Goal: Task Accomplishment & Management: Complete application form

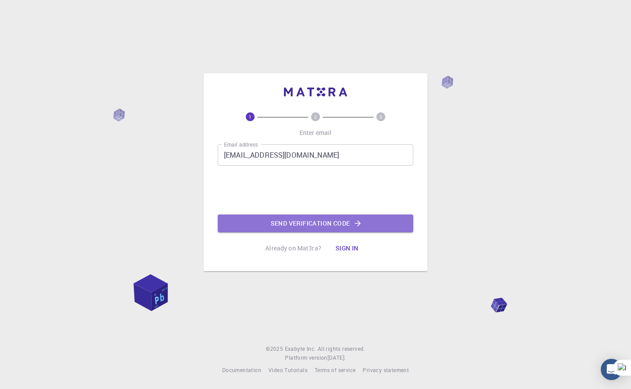
click at [332, 225] on button "Send verification code" at bounding box center [316, 224] width 196 height 18
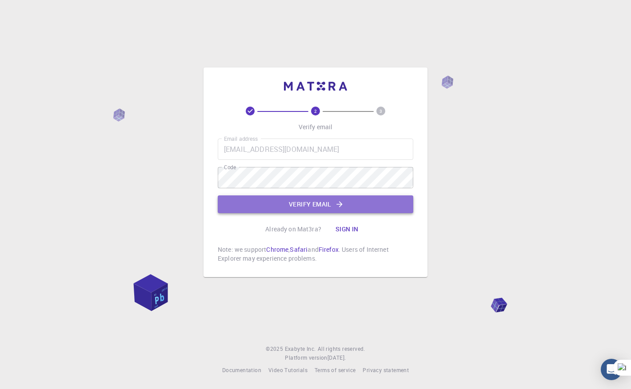
click at [305, 205] on button "Verify email" at bounding box center [316, 205] width 196 height 18
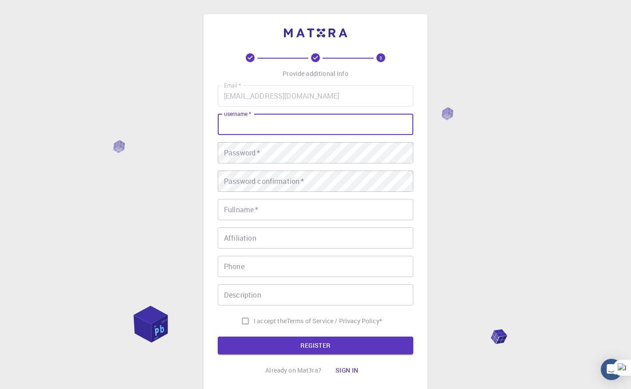
click at [276, 129] on input "username   *" at bounding box center [316, 124] width 196 height 21
type input "Hamed"
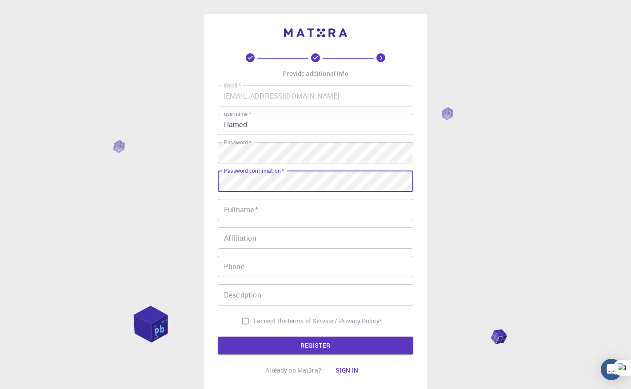
click at [260, 212] on input "Fullname   *" at bounding box center [316, 209] width 196 height 21
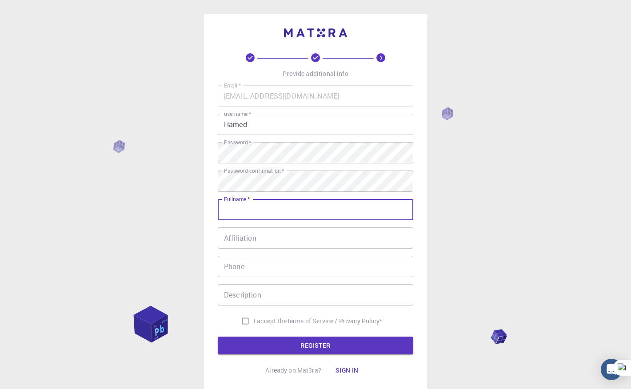
type input "[PERSON_NAME]"
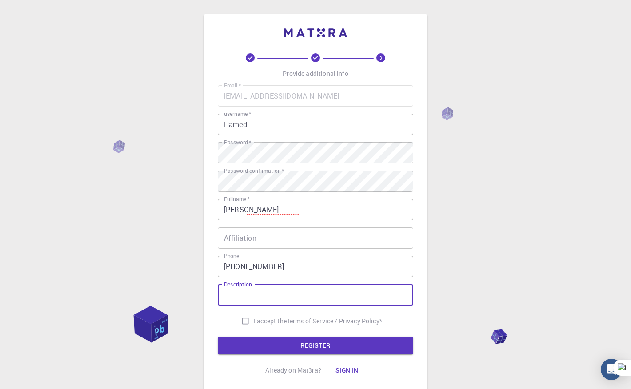
click at [261, 296] on input "Description" at bounding box center [316, 294] width 196 height 21
click at [275, 266] on input "[PHONE_NUMBER]" at bounding box center [316, 266] width 196 height 21
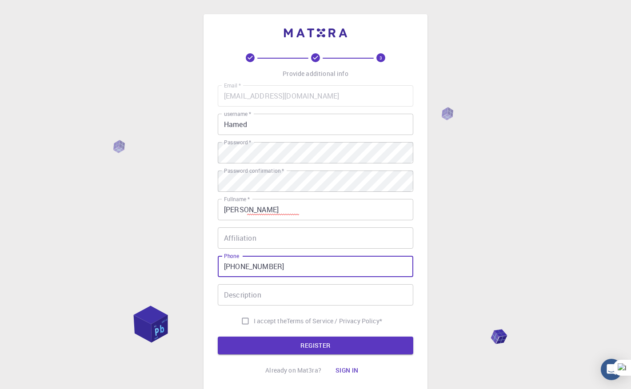
click at [275, 266] on input "[PHONE_NUMBER]" at bounding box center [316, 266] width 196 height 21
type input "+"
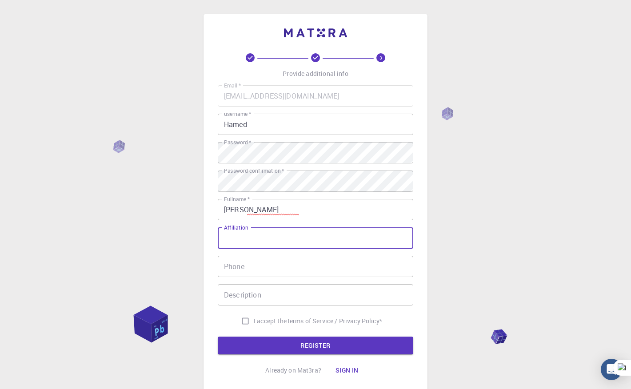
click at [363, 230] on input "Affiliation" at bounding box center [316, 238] width 196 height 21
click at [457, 236] on div "3 Provide additional info Email   * [EMAIL_ADDRESS][DOMAIN_NAME] Email   * user…" at bounding box center [315, 226] width 631 height 453
click at [456, 236] on div "3 Provide additional info Email   * [EMAIL_ADDRESS][DOMAIN_NAME] Email   * user…" at bounding box center [315, 226] width 631 height 453
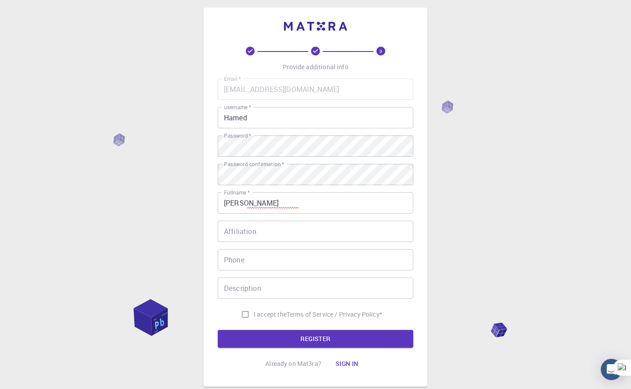
scroll to position [15, 0]
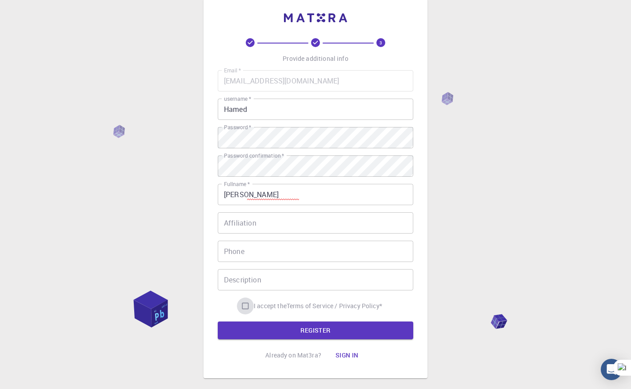
click at [242, 303] on input "I accept the Terms of Service / Privacy Policy *" at bounding box center [245, 306] width 17 height 17
checkbox input "true"
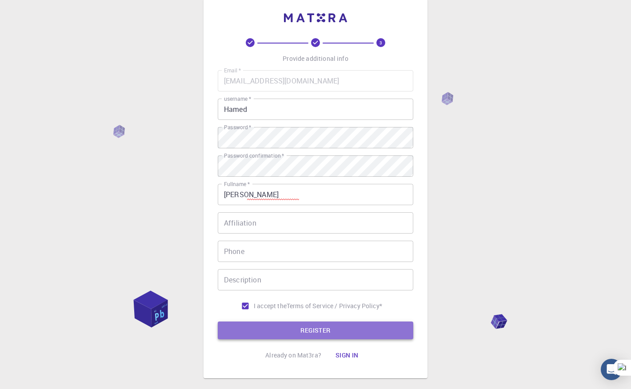
click at [303, 330] on button "REGISTER" at bounding box center [316, 331] width 196 height 18
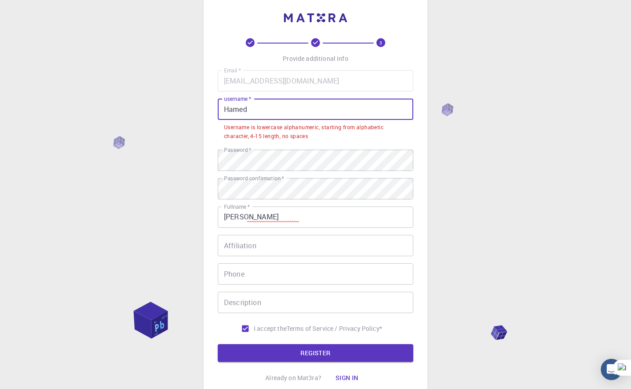
click at [274, 107] on input "Hamed" at bounding box center [316, 109] width 196 height 21
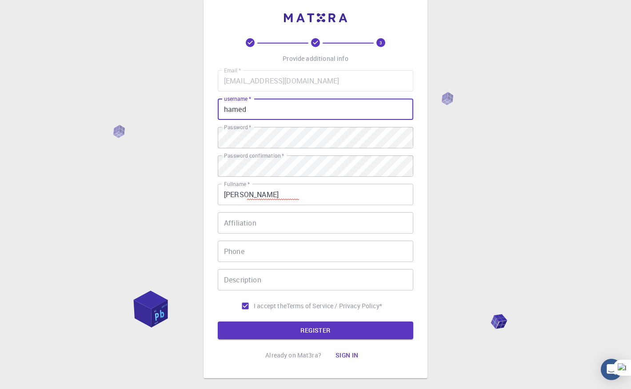
click at [439, 163] on div "3 Provide additional info Email   * [EMAIL_ADDRESS][DOMAIN_NAME] Email   * user…" at bounding box center [315, 211] width 631 height 453
click at [314, 335] on button "REGISTER" at bounding box center [316, 331] width 196 height 18
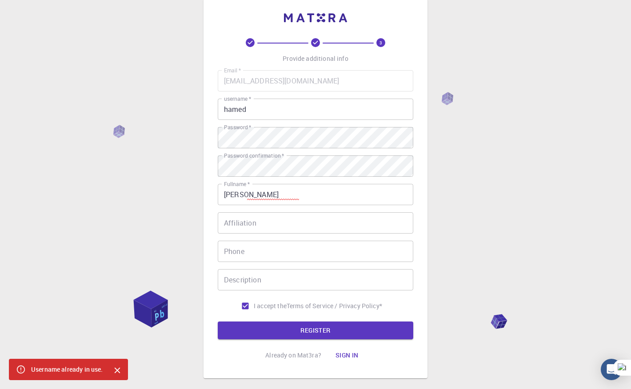
click at [260, 110] on input "hamed" at bounding box center [316, 109] width 196 height 21
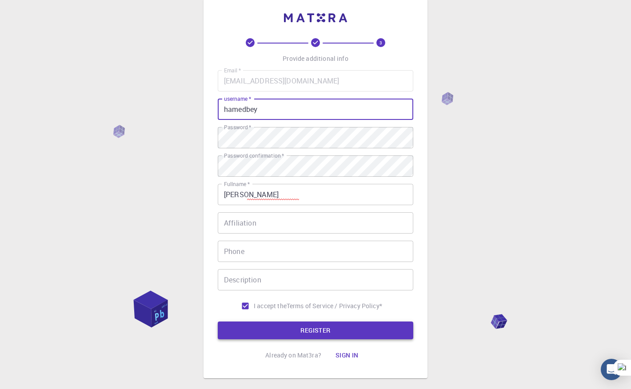
type input "hamedbey"
click at [312, 335] on button "REGISTER" at bounding box center [316, 331] width 196 height 18
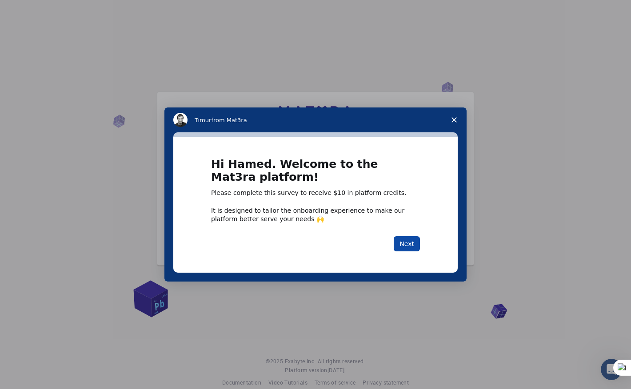
click at [404, 240] on button "Next" at bounding box center [407, 243] width 26 height 15
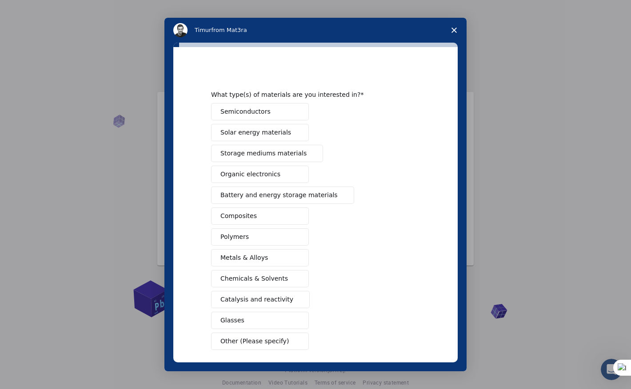
click at [272, 109] on button "Semiconductors" at bounding box center [260, 111] width 98 height 17
click at [271, 171] on span "Organic electronics" at bounding box center [250, 174] width 60 height 9
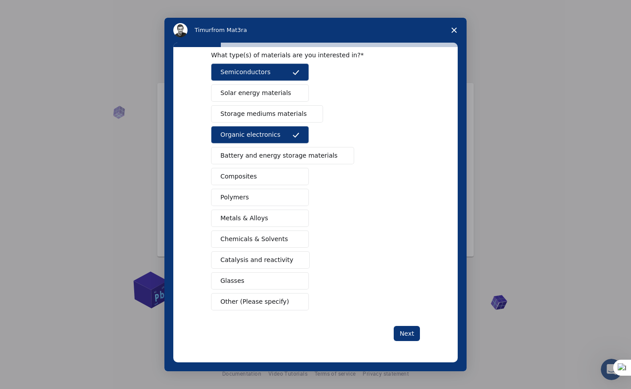
scroll to position [13, 0]
click at [407, 332] on button "Next" at bounding box center [407, 333] width 26 height 15
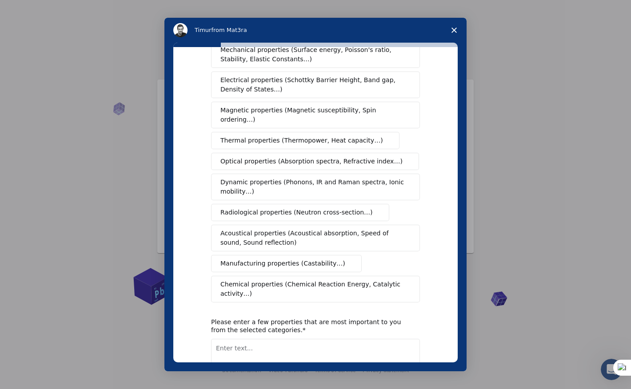
scroll to position [0, 0]
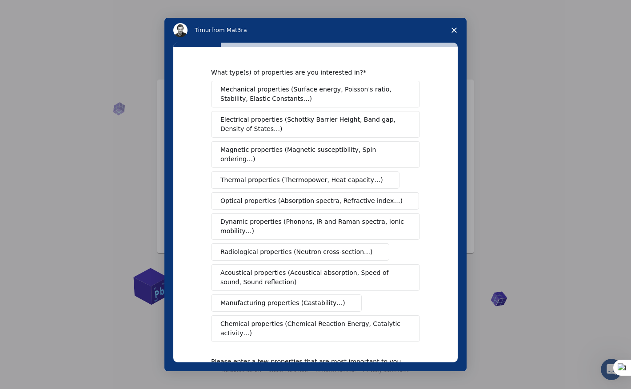
click at [320, 124] on span "Electrical properties (Schottky Barrier Height, Band gap, Density of States…)" at bounding box center [312, 124] width 185 height 19
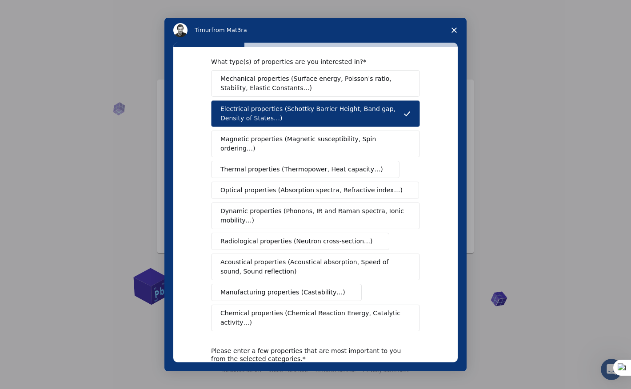
scroll to position [12, 0]
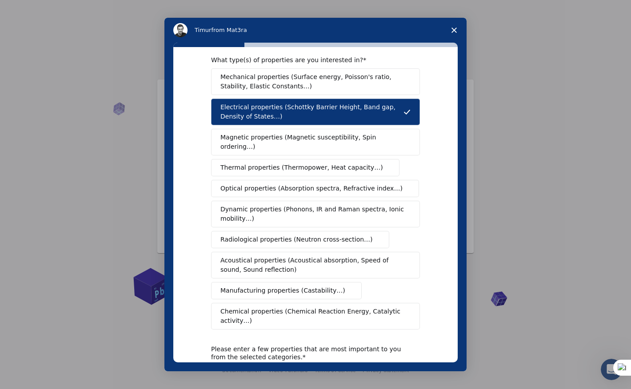
click at [290, 112] on span "Electrical properties (Schottky Barrier Height, Band gap, Density of States…)" at bounding box center [311, 112] width 183 height 19
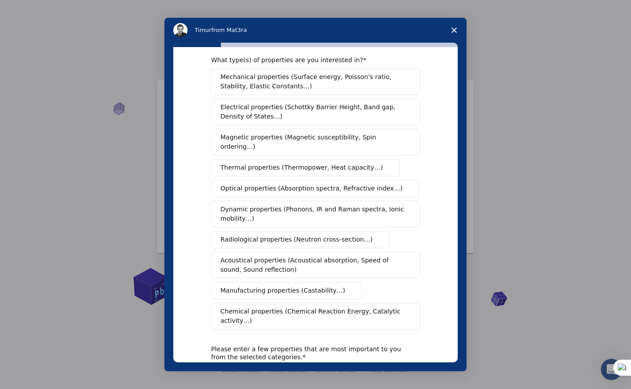
click at [280, 184] on span "Optical properties (Absorption spectra, Refractive index…)" at bounding box center [311, 188] width 182 height 9
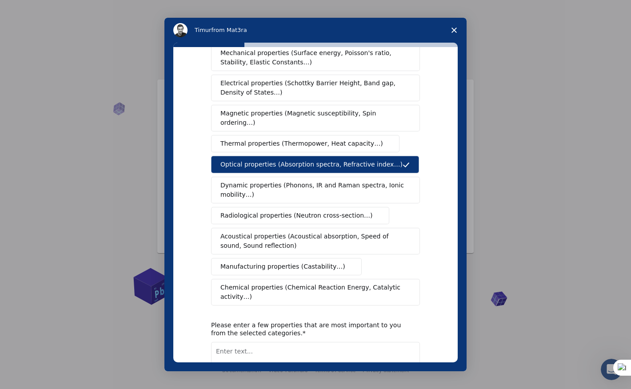
scroll to position [37, 0]
click at [307, 283] on span "Chemical properties (Chemical Reaction Energy, Catalytic activity…)" at bounding box center [312, 292] width 184 height 19
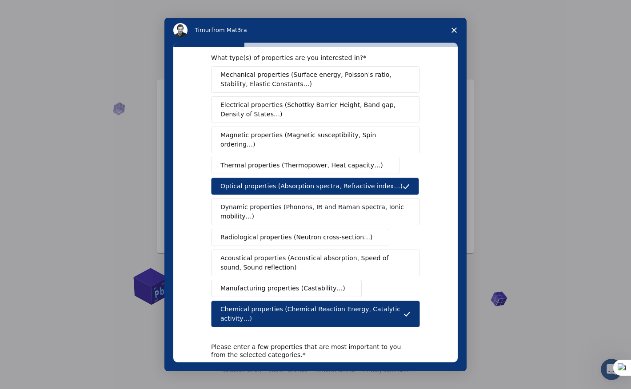
scroll to position [0, 0]
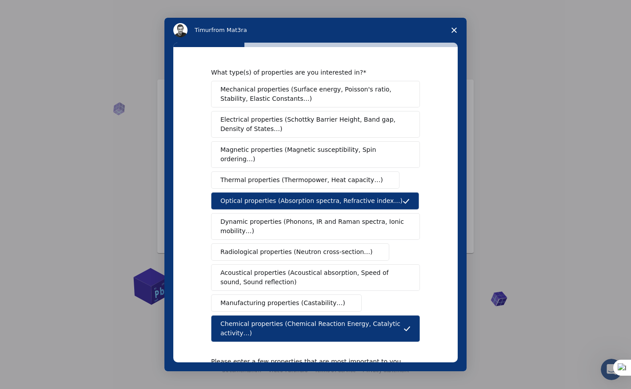
click at [284, 149] on span "Magnetic properties (Magnetic susceptibility, Spin ordering…)" at bounding box center [312, 154] width 184 height 19
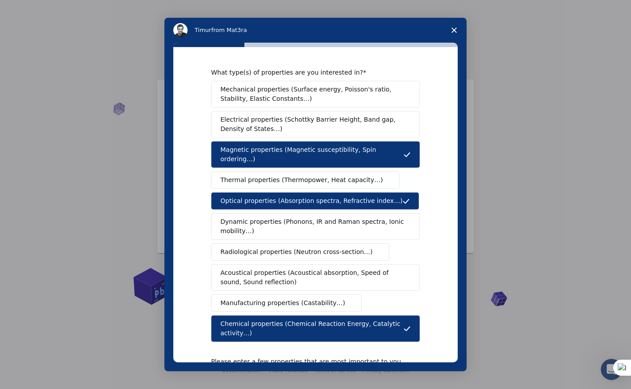
click at [331, 91] on span "Mechanical properties (Surface energy, Poisson's ratio, Stability, Elastic Cons…" at bounding box center [312, 94] width 185 height 19
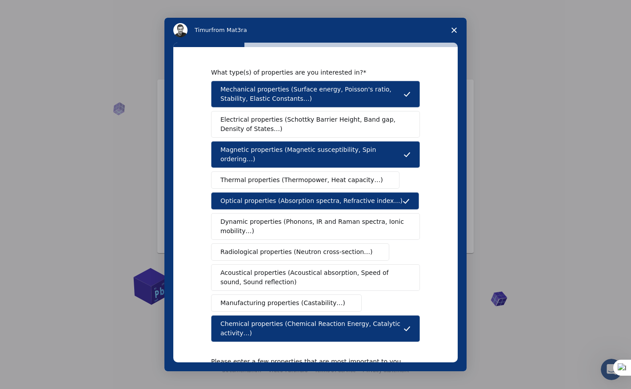
click at [304, 119] on span "Electrical properties (Schottky Barrier Height, Band gap, Density of States…)" at bounding box center [312, 124] width 185 height 19
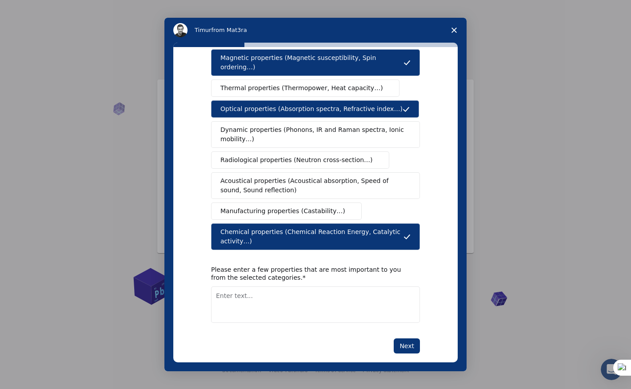
scroll to position [95, 0]
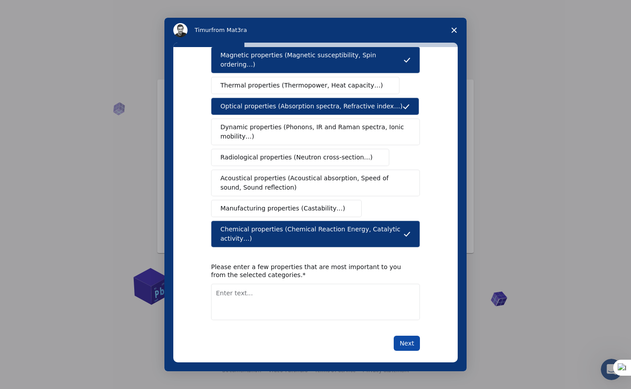
click at [410, 336] on button "Next" at bounding box center [407, 343] width 26 height 15
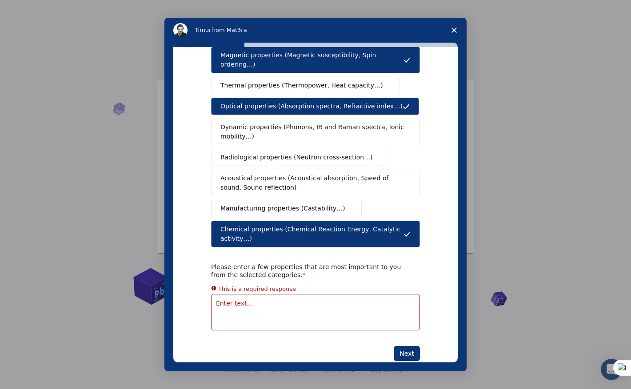
click at [323, 307] on textarea "Enter text..." at bounding box center [315, 312] width 209 height 36
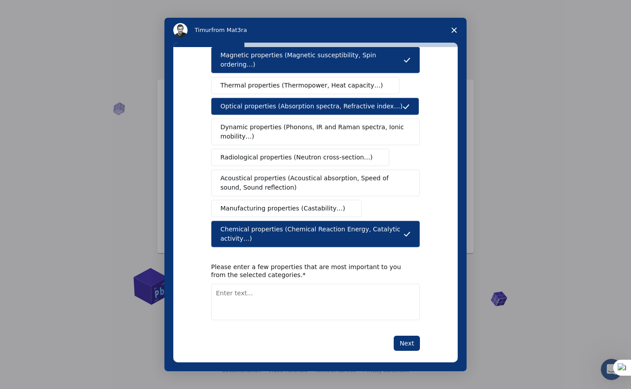
drag, startPoint x: 304, startPoint y: 285, endPoint x: 309, endPoint y: 273, distance: 13.4
click at [308, 284] on textarea "Enter text..." at bounding box center [315, 302] width 209 height 36
type textarea "defct, IV"
click at [401, 338] on button "Next" at bounding box center [407, 343] width 26 height 15
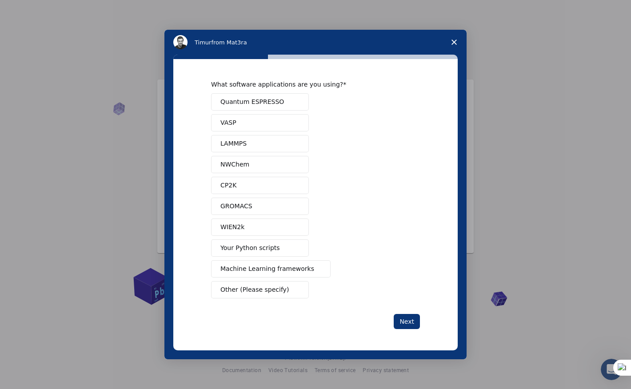
scroll to position [0, 0]
click at [251, 287] on span "Other (Please specify)" at bounding box center [254, 289] width 68 height 9
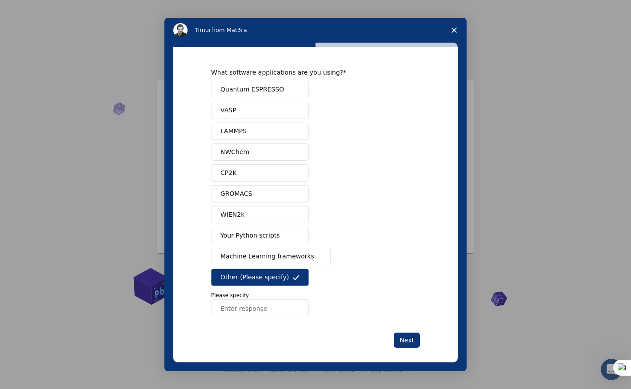
click at [250, 305] on input "Enter response" at bounding box center [260, 309] width 98 height 18
click at [240, 310] on input "Enter response" at bounding box center [260, 309] width 98 height 18
type input "there is better, quantumATK, siesta"
click at [405, 343] on button "Next" at bounding box center [407, 340] width 26 height 15
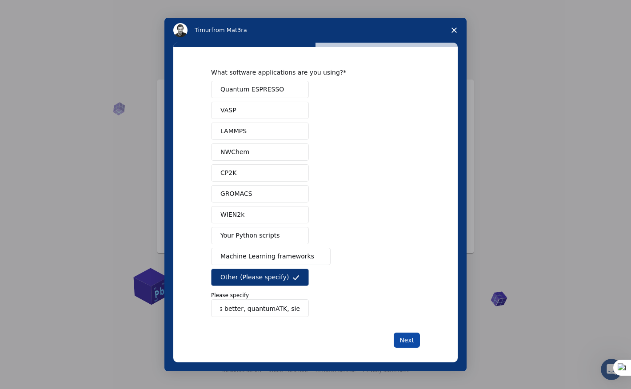
scroll to position [0, 0]
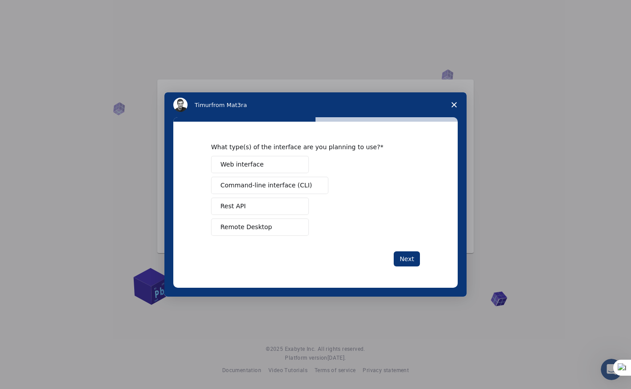
click at [259, 167] on span "Web interface" at bounding box center [241, 164] width 43 height 9
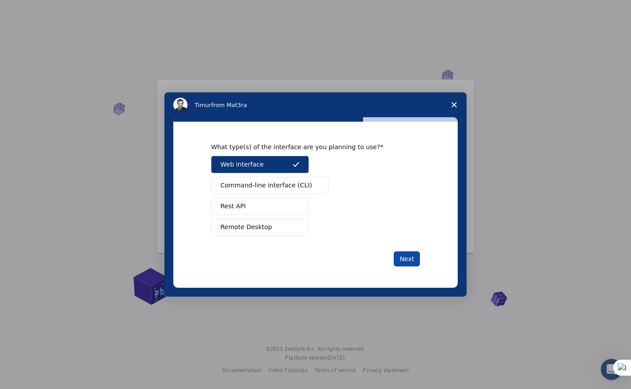
click at [415, 258] on button "Next" at bounding box center [407, 259] width 26 height 15
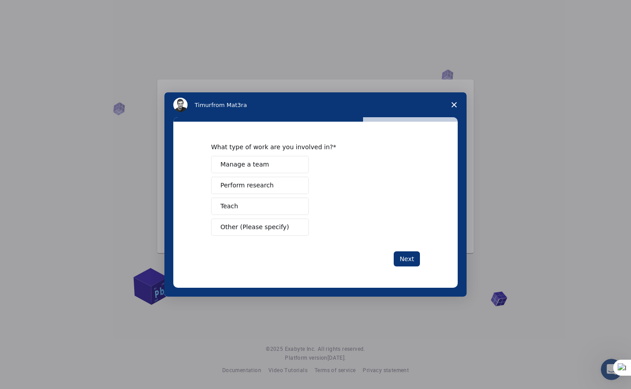
click at [260, 188] on span "Perform research" at bounding box center [246, 185] width 53 height 9
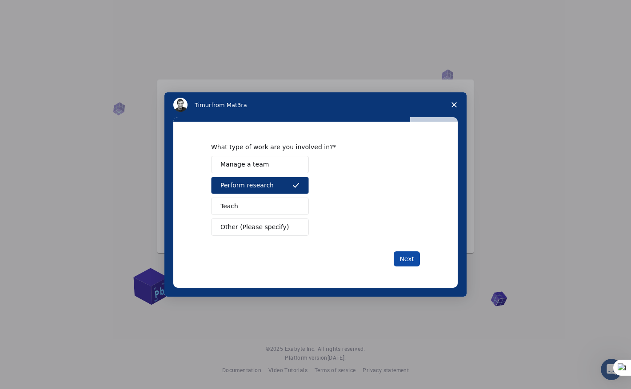
click at [412, 257] on button "Next" at bounding box center [407, 259] width 26 height 15
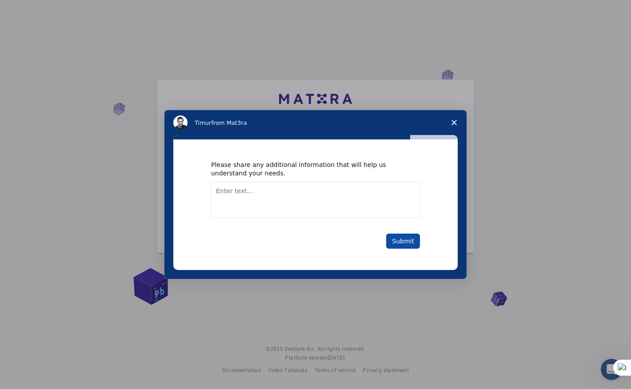
click at [413, 238] on button "Submit" at bounding box center [403, 241] width 34 height 15
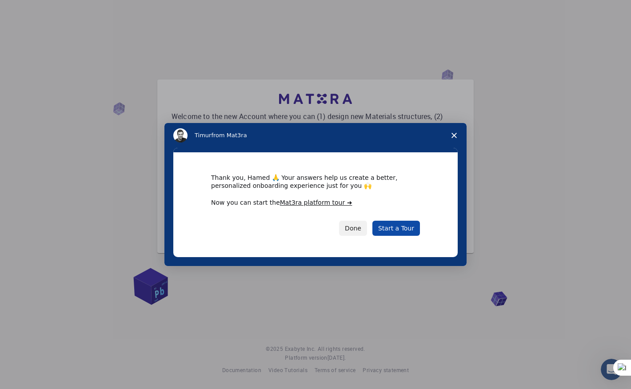
click at [383, 227] on link "Start a Tour" at bounding box center [396, 228] width 48 height 15
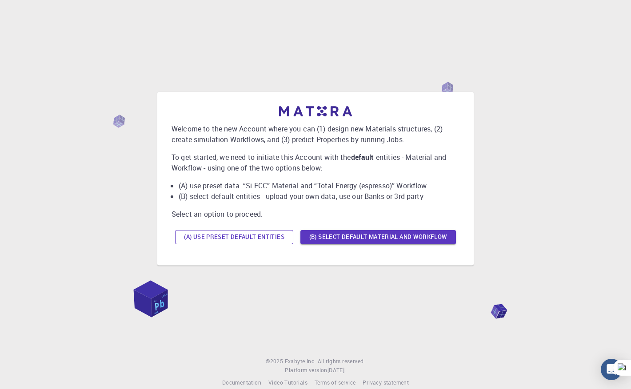
click at [255, 235] on button "(A) Use preset default entities" at bounding box center [234, 237] width 118 height 14
click at [336, 234] on button "(B) Select default material and workflow" at bounding box center [378, 237] width 156 height 14
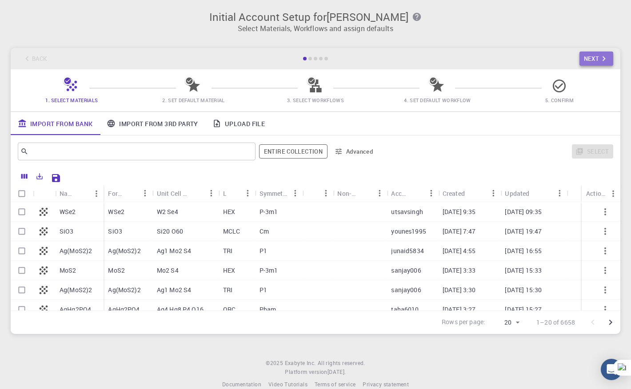
click at [589, 62] on button "Next" at bounding box center [597, 59] width 34 height 14
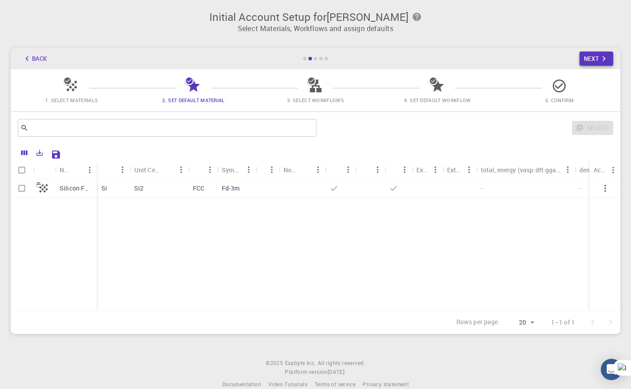
click at [589, 62] on button "Next" at bounding box center [597, 59] width 34 height 14
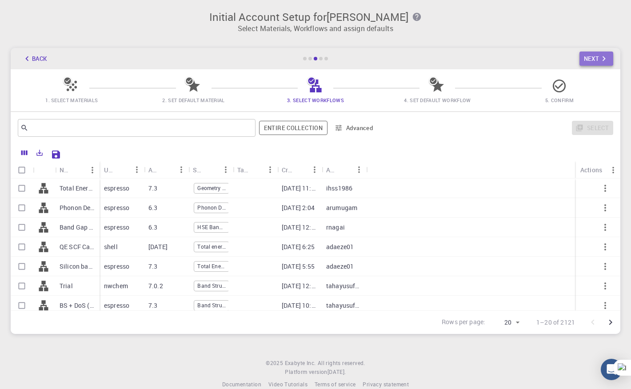
click at [589, 62] on button "Next" at bounding box center [597, 59] width 34 height 14
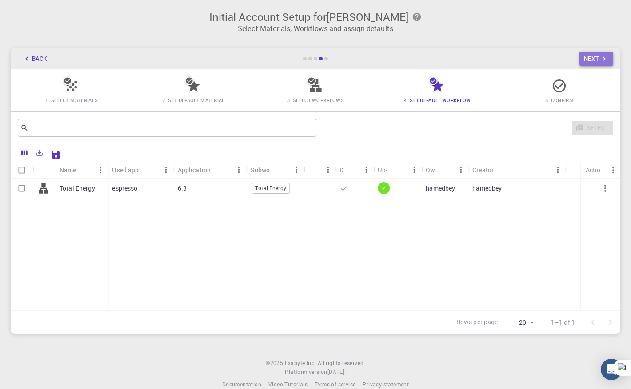
click at [589, 62] on button "Next" at bounding box center [597, 59] width 34 height 14
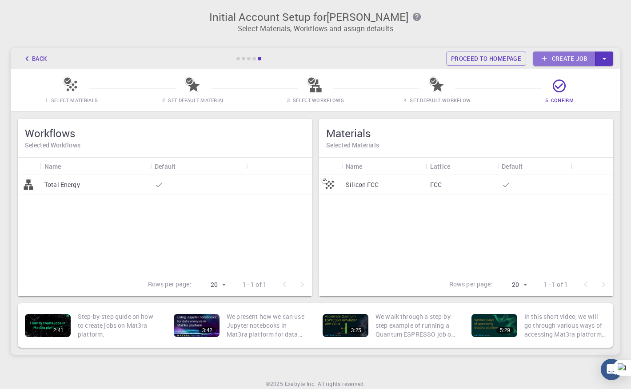
click at [589, 62] on link "Create job" at bounding box center [564, 59] width 62 height 14
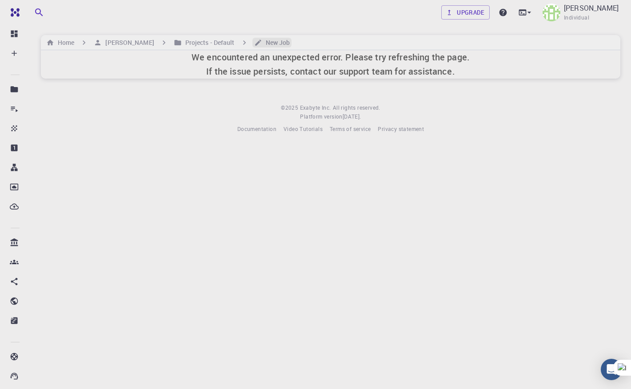
click at [286, 43] on h6 "New Job" at bounding box center [276, 43] width 28 height 10
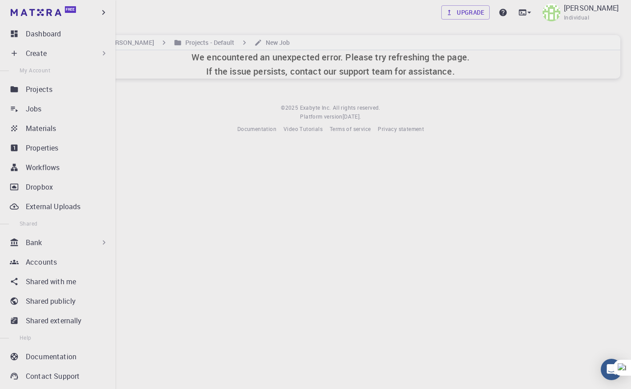
click at [33, 53] on p "Create" at bounding box center [36, 53] width 21 height 11
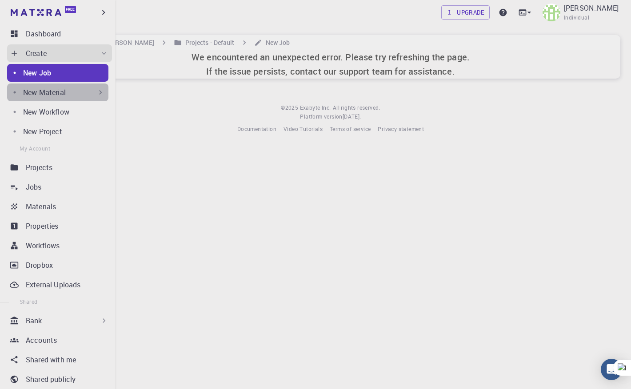
click at [99, 88] on div "New Material" at bounding box center [64, 92] width 82 height 11
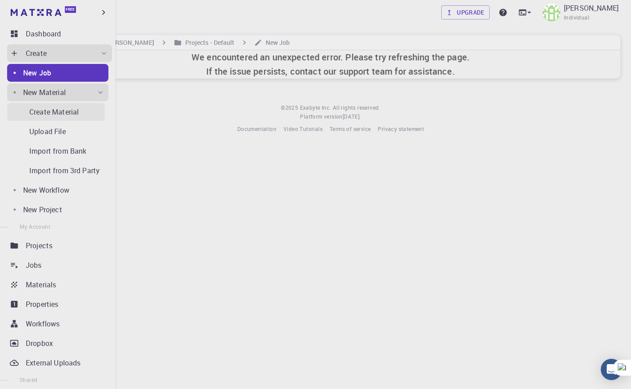
click at [78, 111] on p "Create Material" at bounding box center [53, 112] width 49 height 11
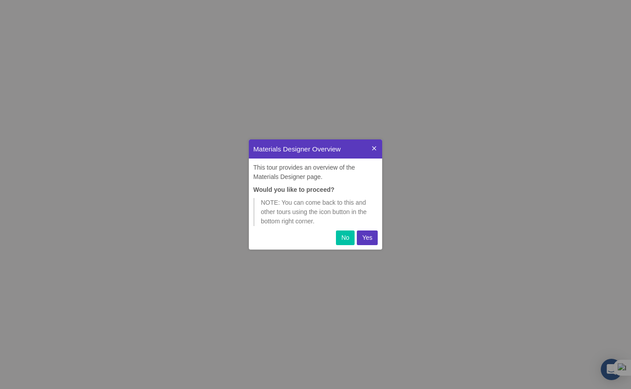
scroll to position [110, 133]
click at [352, 240] on button "No" at bounding box center [345, 238] width 19 height 15
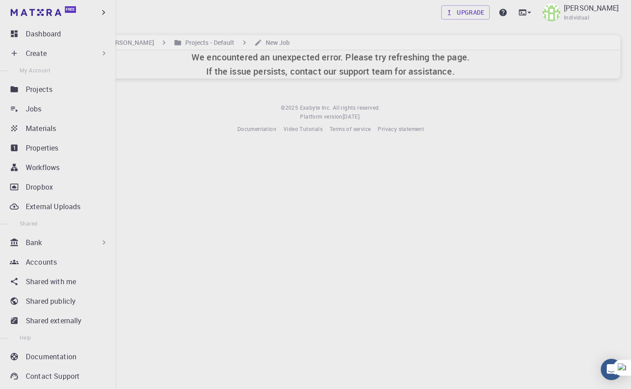
click at [82, 51] on div "Create" at bounding box center [67, 53] width 83 height 11
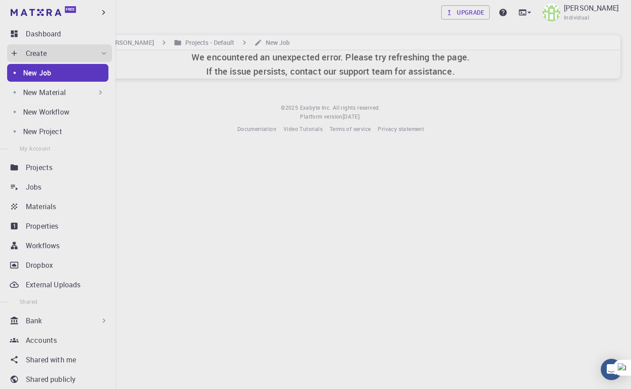
click at [91, 91] on div "New Material" at bounding box center [64, 92] width 82 height 11
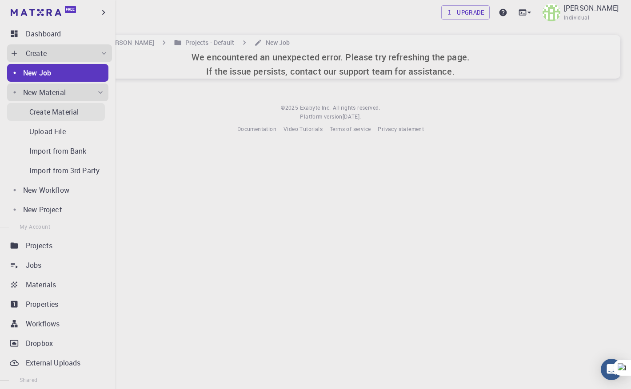
click at [58, 117] on p "Create Material" at bounding box center [53, 112] width 49 height 11
